Goal: Find specific page/section: Find specific page/section

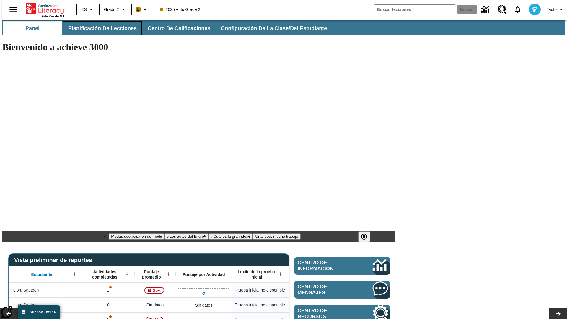
click at [99, 28] on span "Planificación de lecciones" at bounding box center [102, 28] width 68 height 7
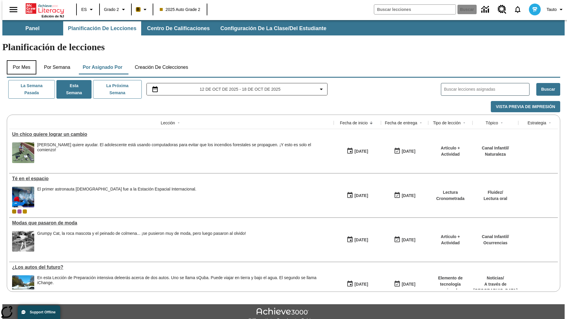
click at [19, 60] on button "Por mes" at bounding box center [22, 67] width 30 height 14
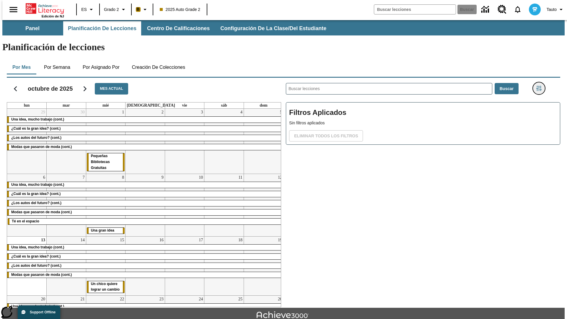
click at [540, 86] on icon "Menú lateral de filtros" at bounding box center [538, 88] width 5 height 5
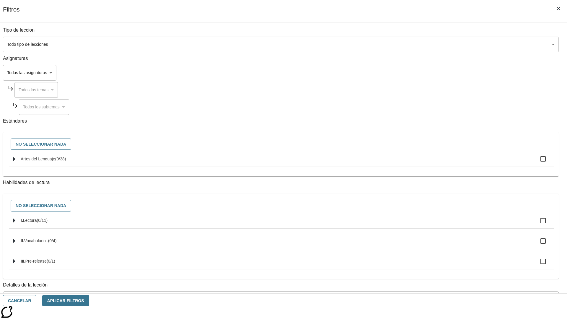
click at [425, 238] on body "Saltar al contenido principal Edición de NJ ES Grado 2 B 2025 Auto Grade 2 Busc…" at bounding box center [283, 183] width 562 height 326
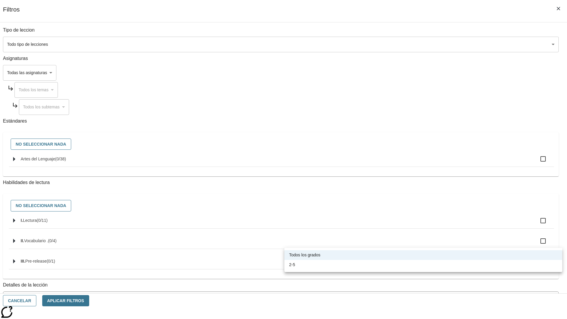
scroll to position [184, 0]
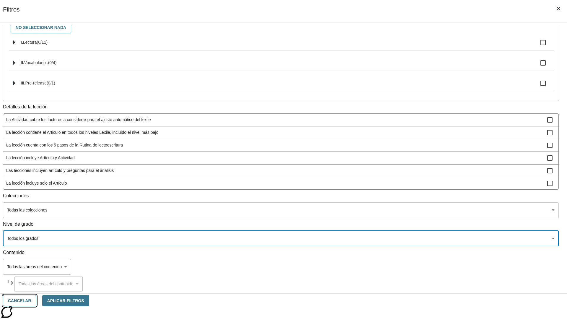
click at [36, 300] on button "Cancelar" at bounding box center [19, 301] width 33 height 12
click at [43, 8] on icon "Portada" at bounding box center [45, 9] width 39 height 12
